Goal: Transaction & Acquisition: Obtain resource

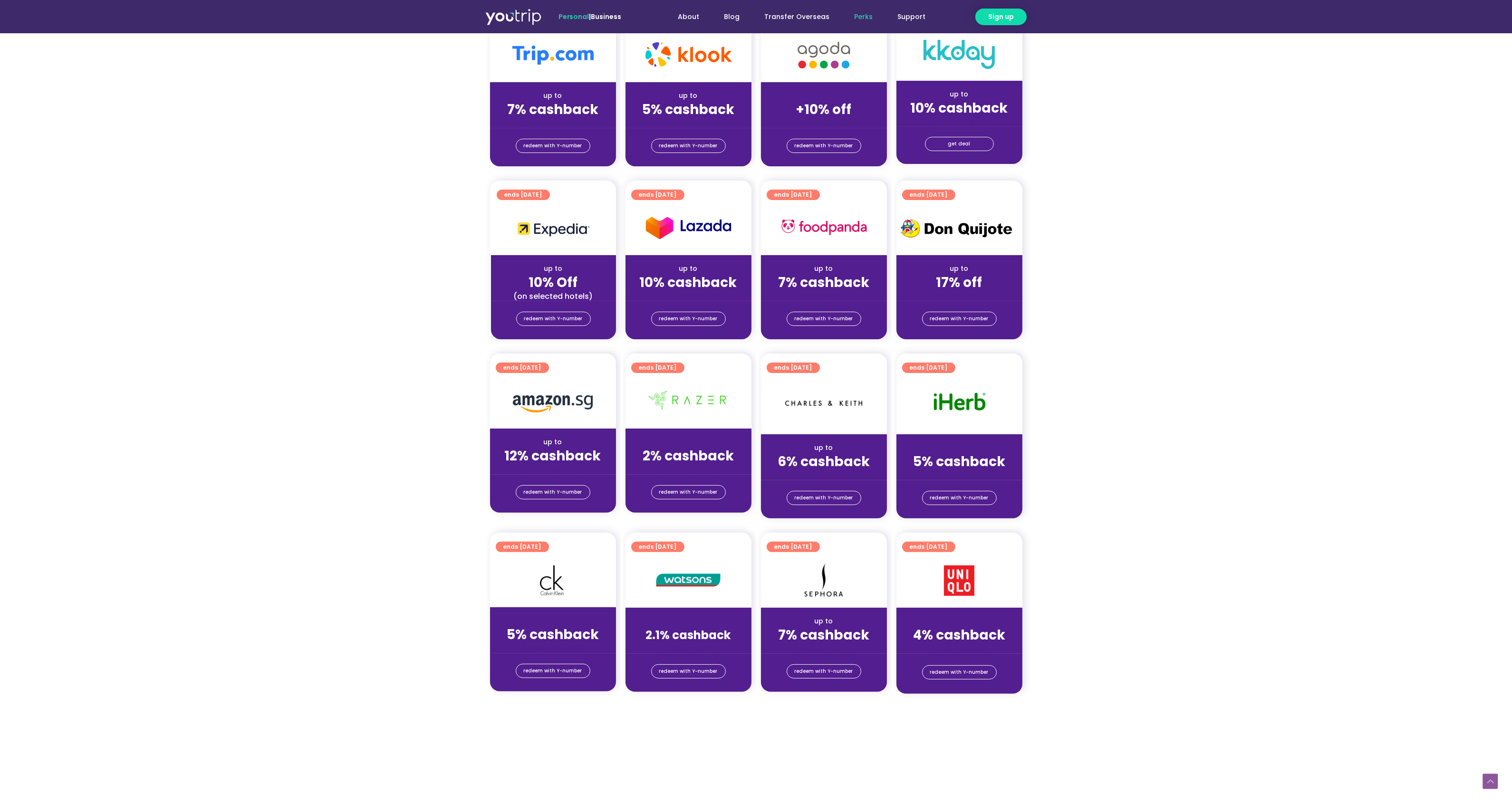
scroll to position [276, 0]
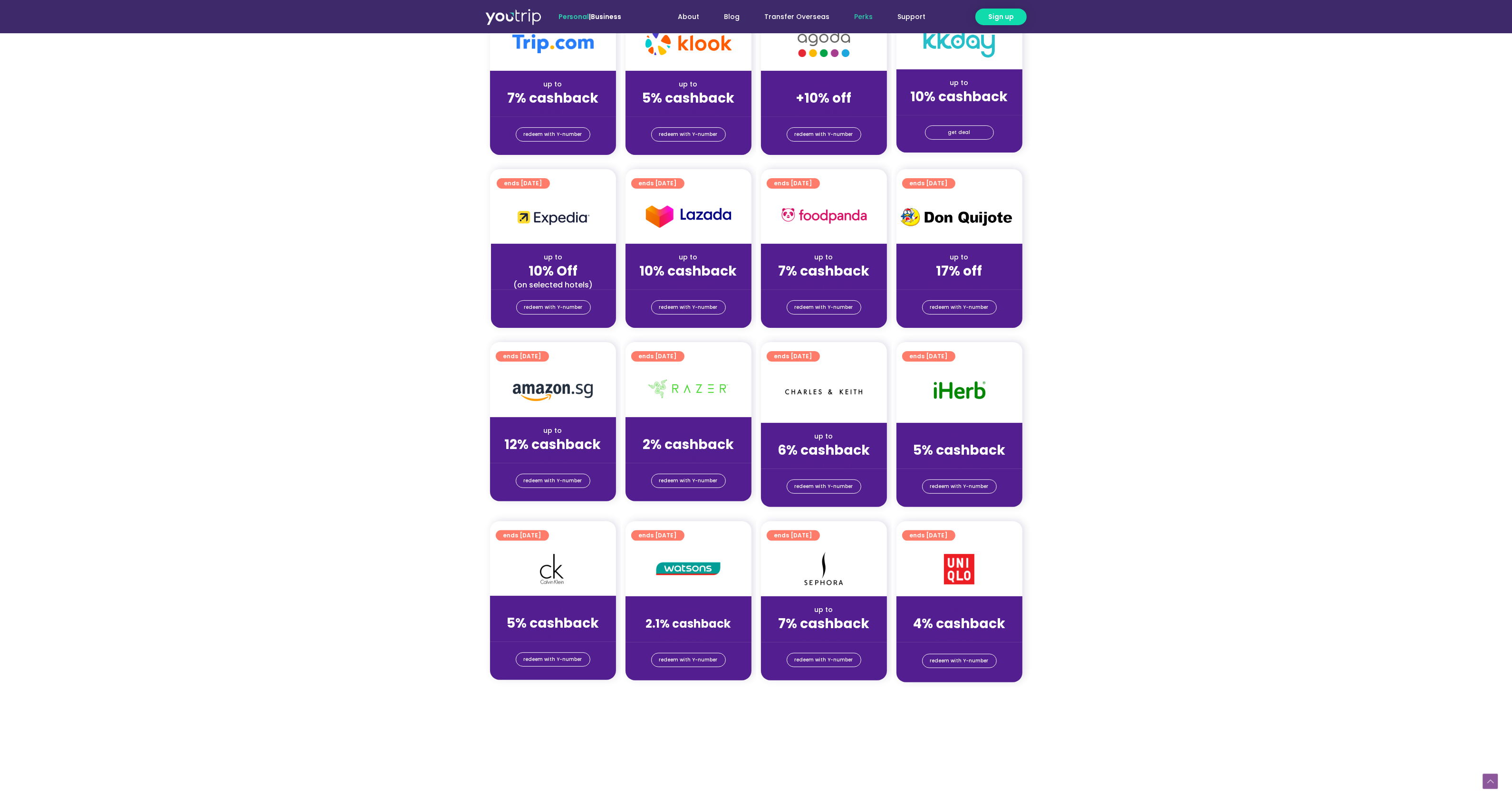
click at [972, 230] on img at bounding box center [960, 216] width 126 height 28
click at [972, 226] on img at bounding box center [960, 216] width 126 height 28
click at [963, 213] on img at bounding box center [960, 216] width 126 height 28
click at [969, 274] on strong "17% off" at bounding box center [960, 270] width 47 height 18
click at [966, 272] on strong "17% off" at bounding box center [960, 270] width 47 height 18
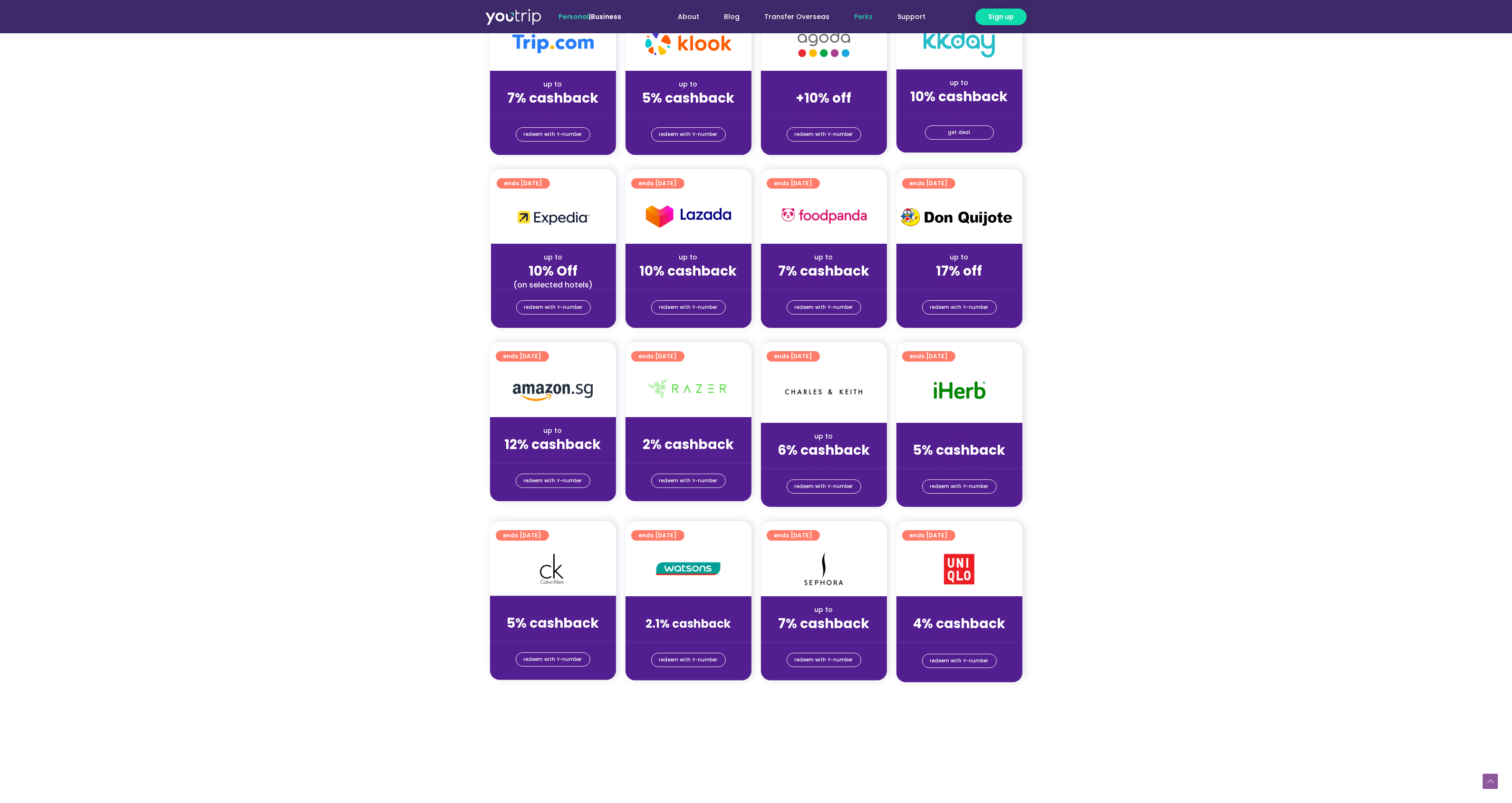
click at [923, 170] on div "ends [DATE]" at bounding box center [960, 180] width 126 height 21
click at [936, 183] on span "ends [DATE]" at bounding box center [929, 183] width 38 height 11
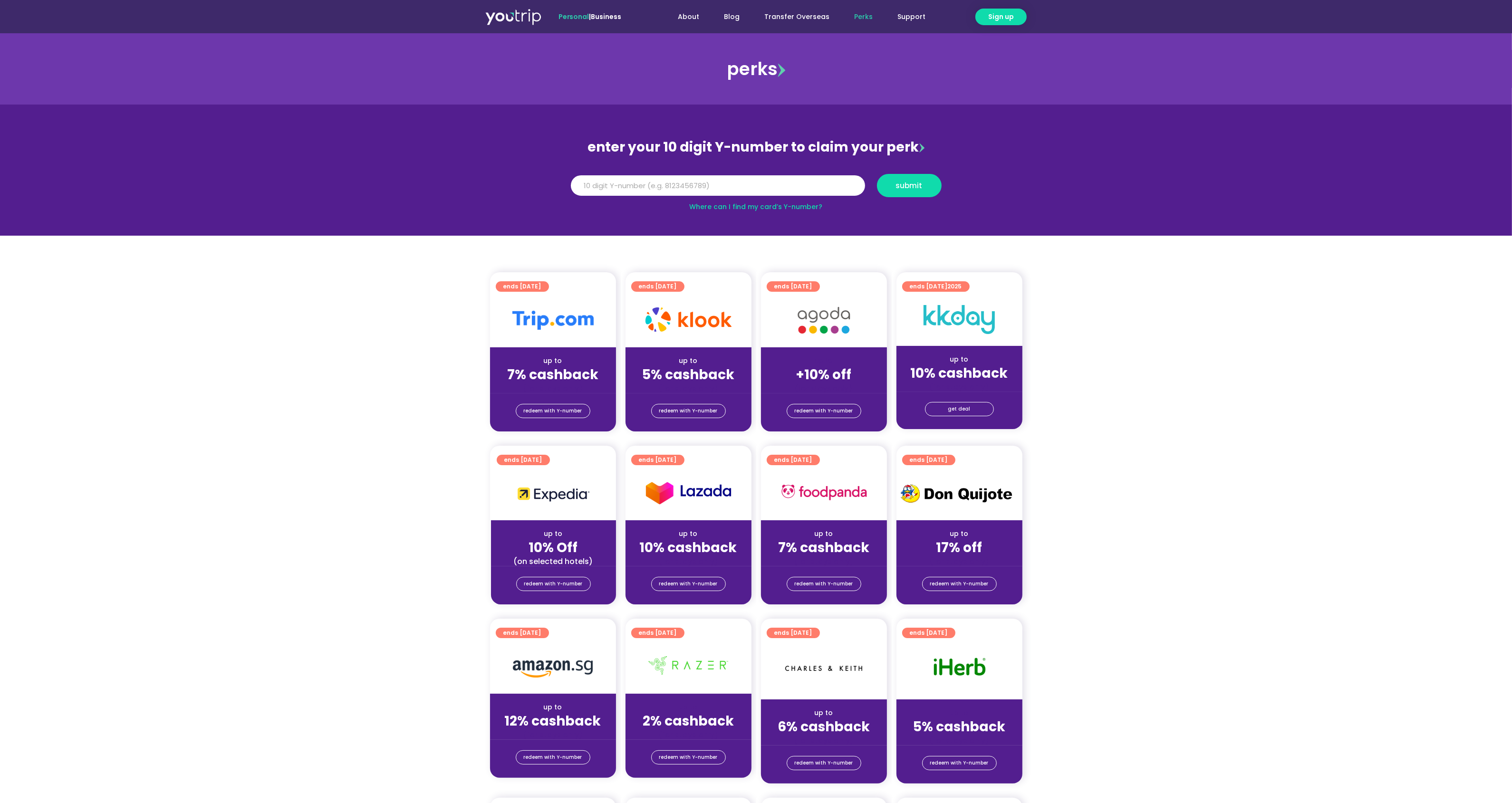
click at [959, 531] on div "up to" at bounding box center [960, 534] width 110 height 10
click at [960, 591] on span "redeem with Y-number" at bounding box center [960, 584] width 58 height 14
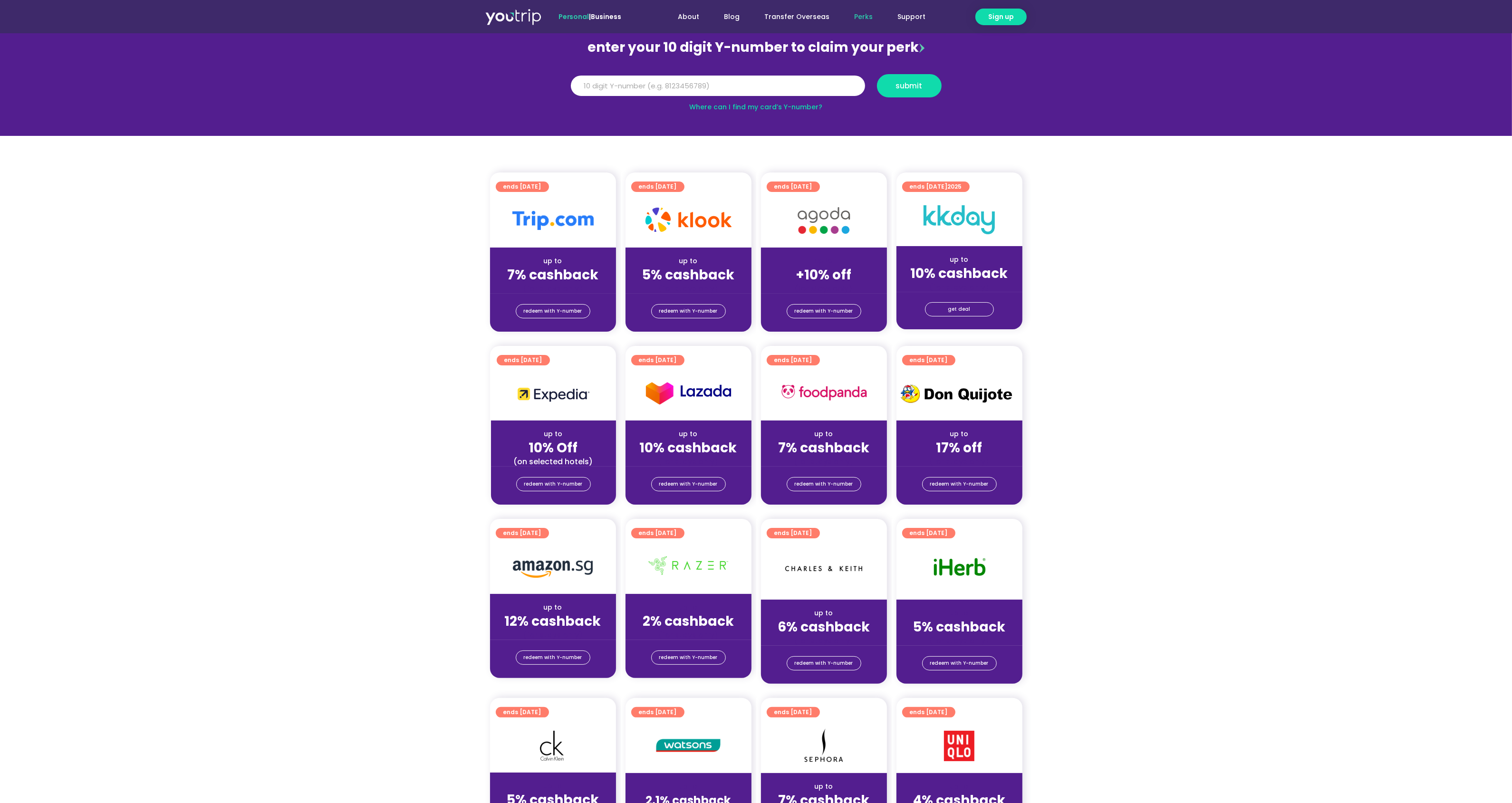
scroll to position [105, 0]
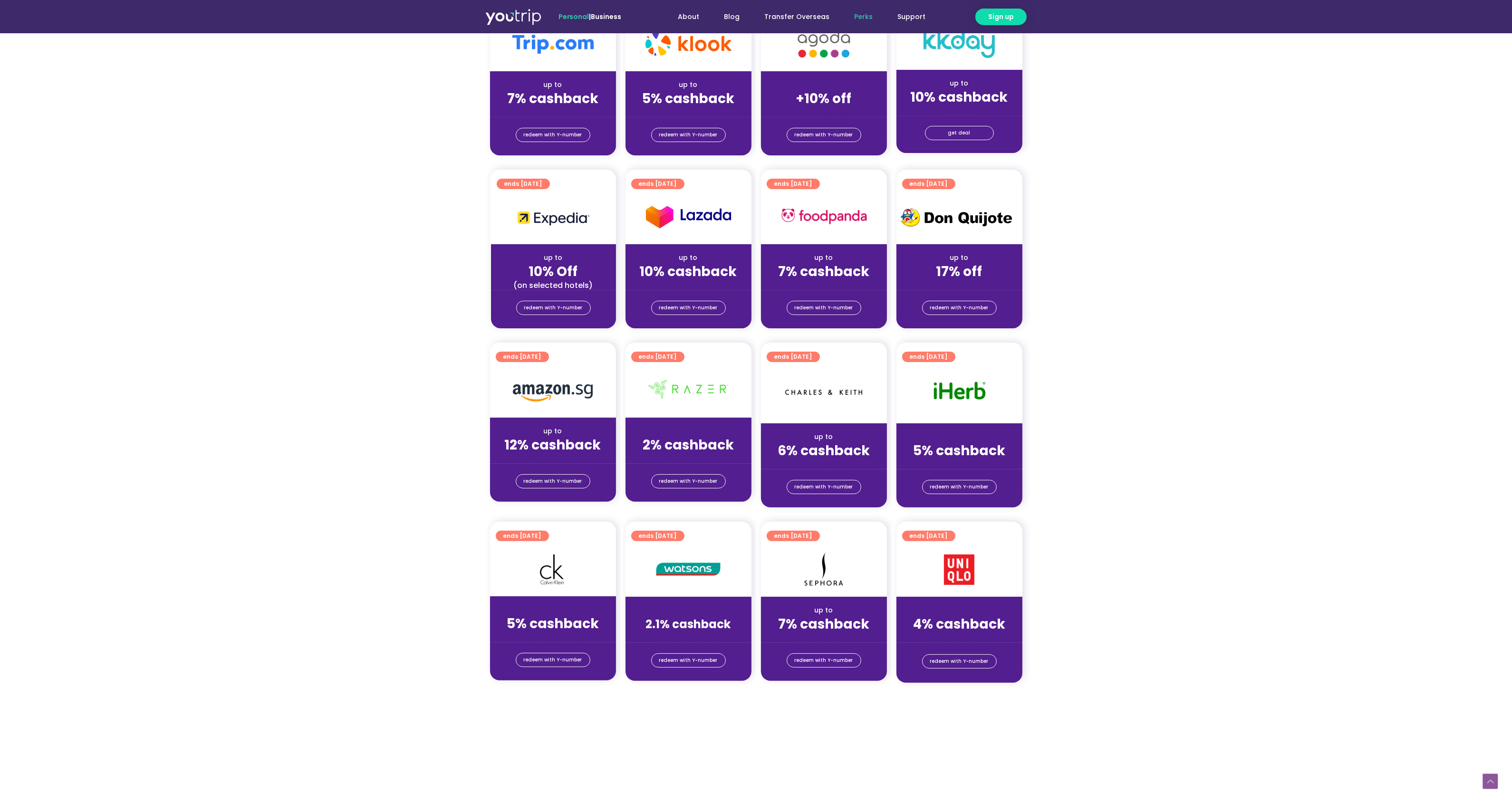
scroll to position [276, 0]
